Goal: Find specific page/section: Find specific page/section

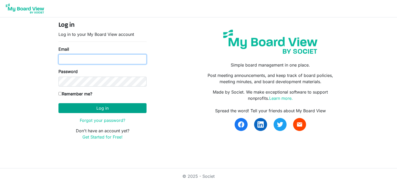
type input "christina.lowrey@commercebank.com"
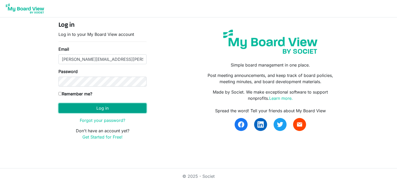
click at [112, 109] on button "Log in" at bounding box center [102, 108] width 88 height 10
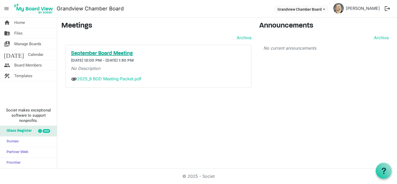
click at [113, 53] on h5 "September Board Meeting" at bounding box center [158, 53] width 175 height 6
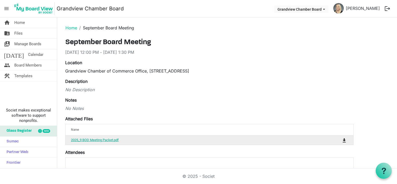
click at [106, 141] on link "2025_9 BOD Meeting Packet.pdf" at bounding box center [95, 140] width 48 height 4
